Goal: Find specific page/section: Find specific page/section

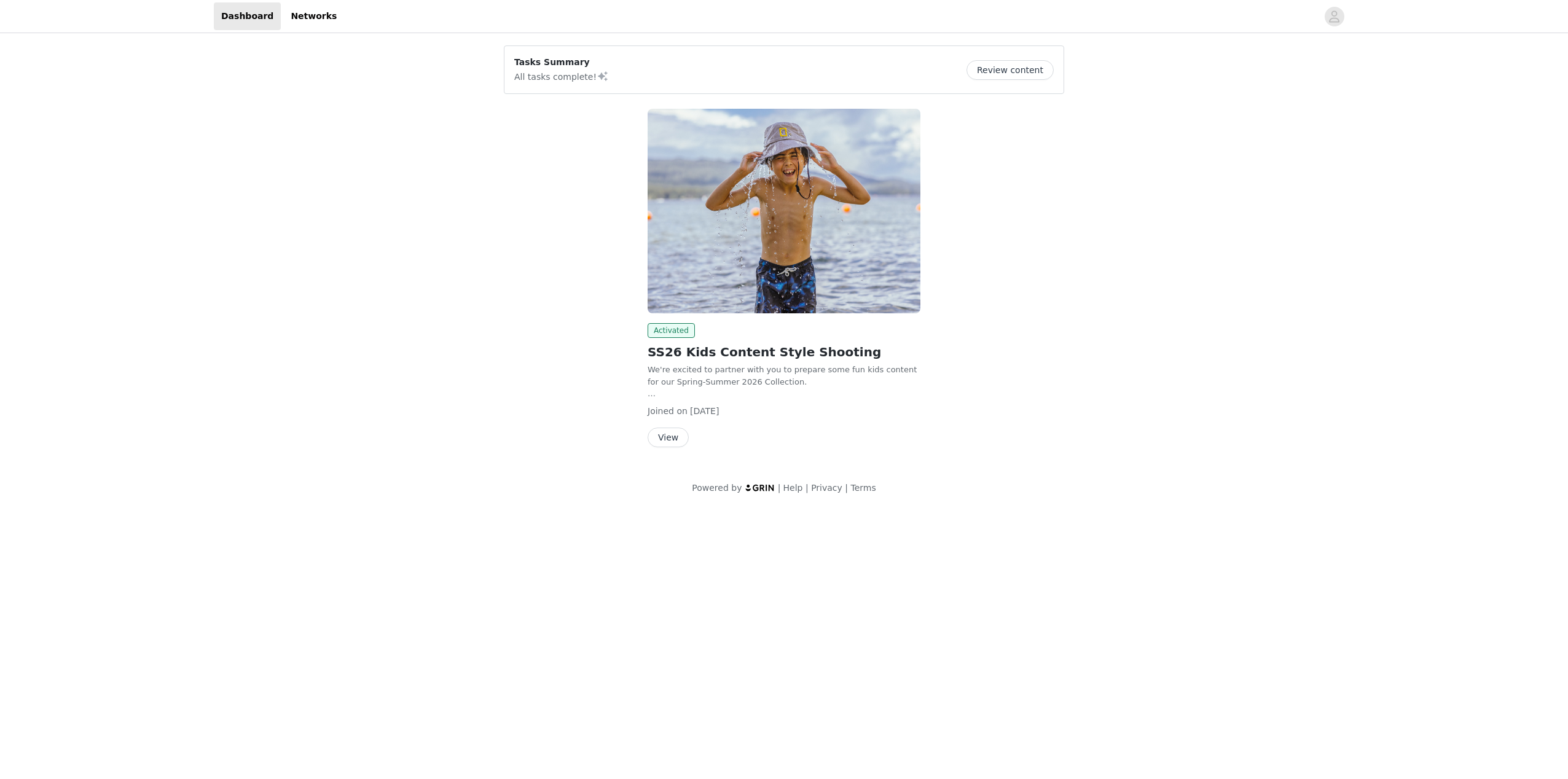
click at [666, 431] on button "View" at bounding box center [668, 437] width 41 height 20
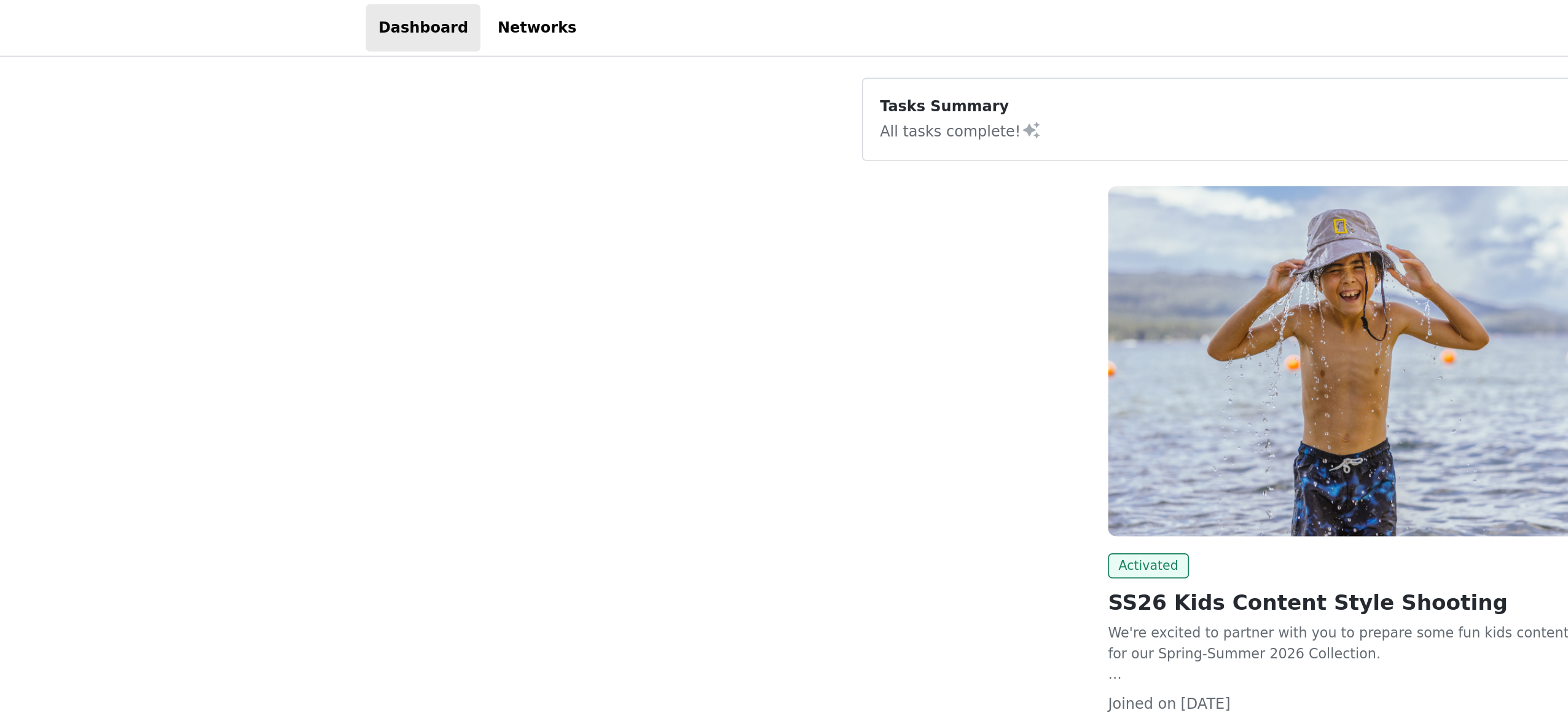
click at [504, 229] on div "Activated SS26 Kids Content Style Shooting We're excited to partner with you to…" at bounding box center [784, 281] width 575 height 358
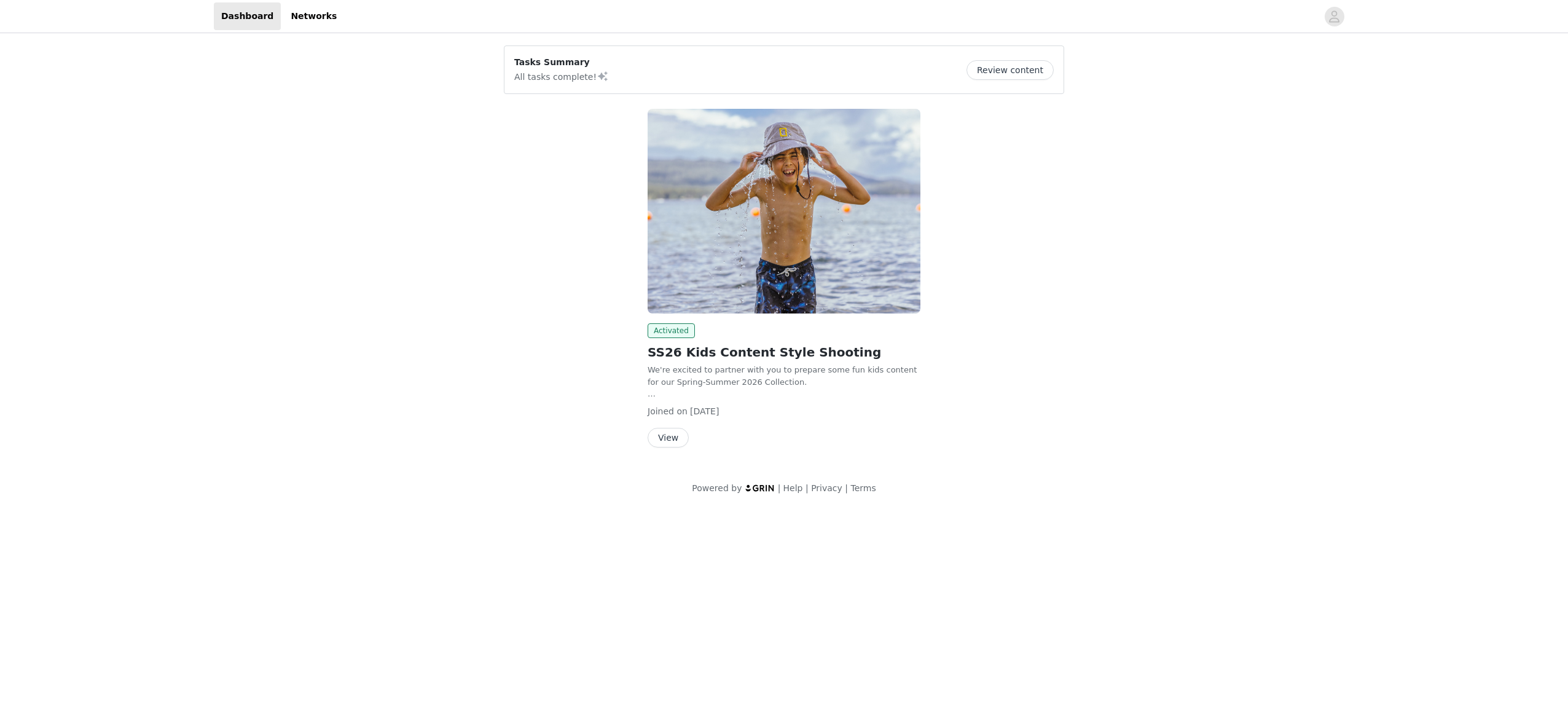
click at [668, 436] on button "View" at bounding box center [668, 438] width 41 height 20
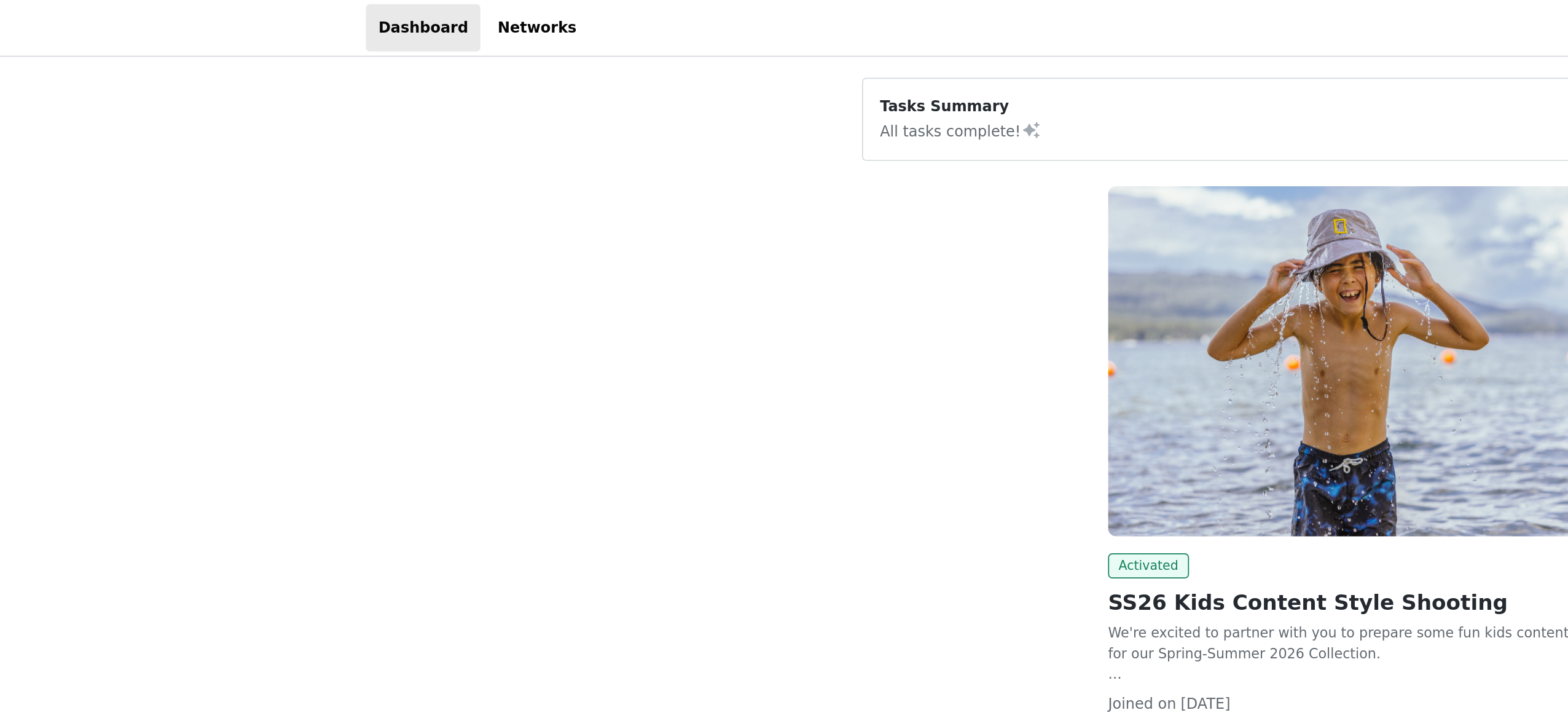
click at [82, 92] on div "Tasks Summary All tasks complete! Review content Activated SS26 Kids Content St…" at bounding box center [784, 272] width 1568 height 474
